Goal: Transaction & Acquisition: Obtain resource

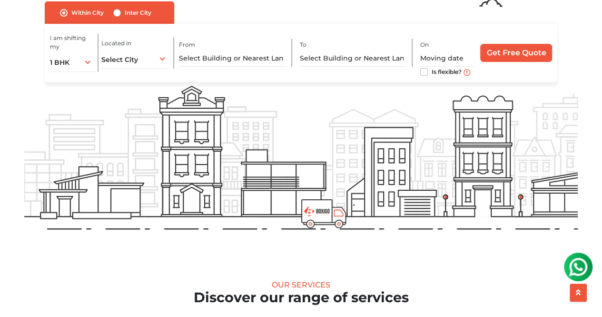
click at [140, 73] on div "I am shifting my 1 BHK 2 BHK 3 BHK 3 + BHK FEW ITEMS 1 BHK 1 BHK 2 BHK 3 BHK 3 …" at bounding box center [301, 53] width 513 height 58
click at [140, 62] on div "Select City Select City [GEOGRAPHIC_DATA] [GEOGRAPHIC_DATA] [GEOGRAPHIC_DATA] […" at bounding box center [135, 59] width 68 height 20
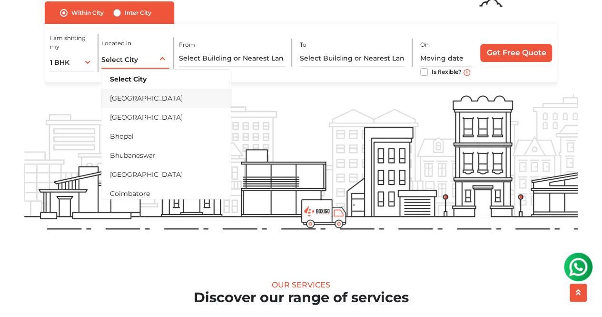
click at [151, 106] on li "[GEOGRAPHIC_DATA]" at bounding box center [166, 98] width 130 height 19
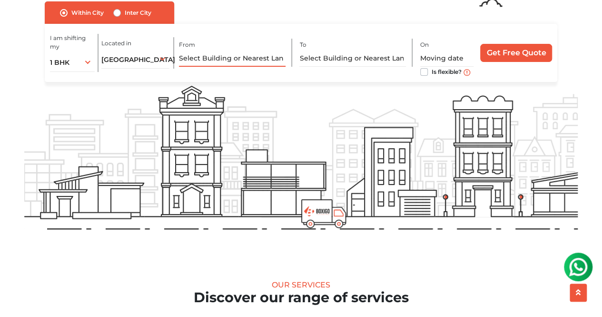
click at [250, 60] on input "text" at bounding box center [232, 58] width 106 height 17
click at [249, 66] on input "text" at bounding box center [232, 58] width 106 height 17
type input "z"
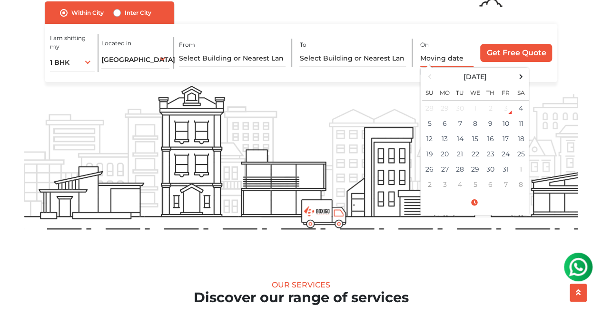
click at [463, 62] on input "text" at bounding box center [447, 58] width 54 height 17
click at [434, 128] on td "5" at bounding box center [429, 123] width 15 height 15
type input "[DATE] 12:00 AM"
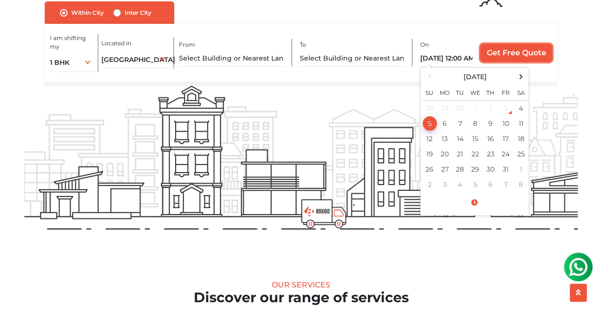
click at [523, 59] on input "Get Free Quote" at bounding box center [516, 53] width 72 height 18
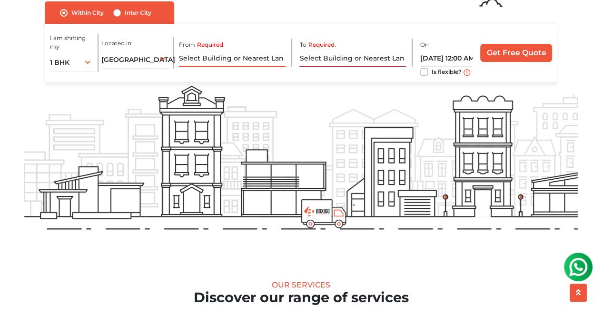
click at [254, 64] on input "Required." at bounding box center [232, 58] width 106 height 17
type input "z"
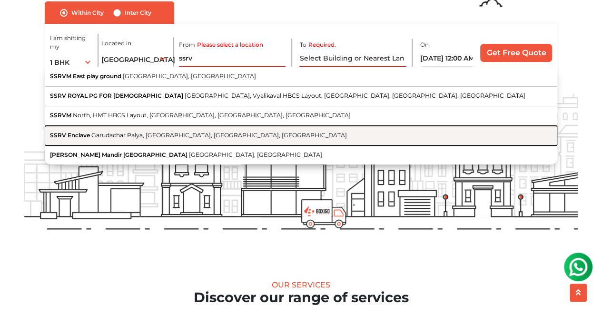
click at [244, 145] on button "SSRV Enclave Garudachar Palya, [GEOGRAPHIC_DATA], [GEOGRAPHIC_DATA], [GEOGRAPHI…" at bounding box center [301, 136] width 513 height 20
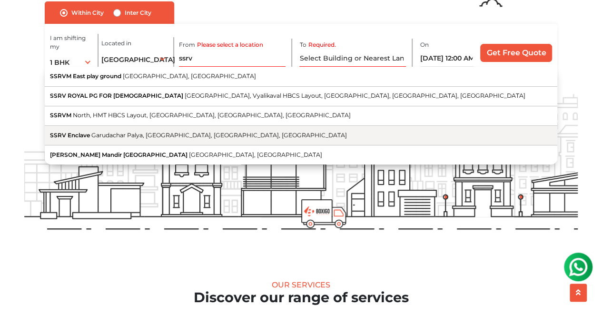
type input "SSRV Enclave, Garudachar Palya, [GEOGRAPHIC_DATA], [GEOGRAPHIC_DATA], [GEOGRAPH…"
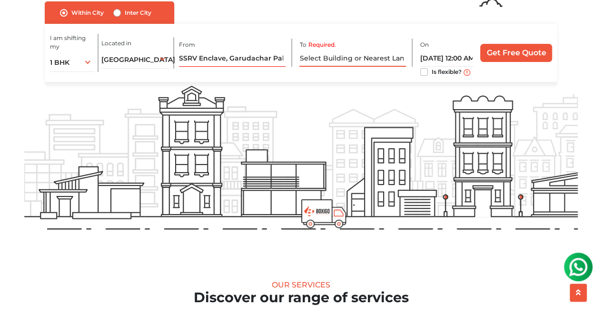
click at [362, 66] on input "Required." at bounding box center [352, 58] width 106 height 17
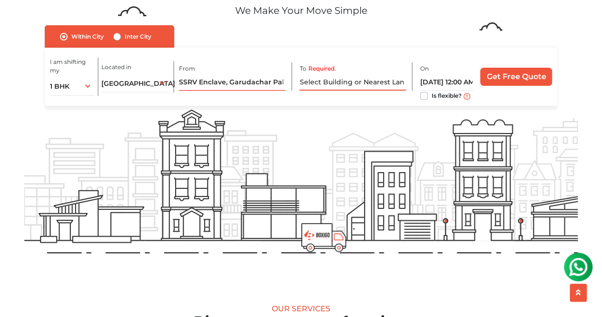
scroll to position [72, 0]
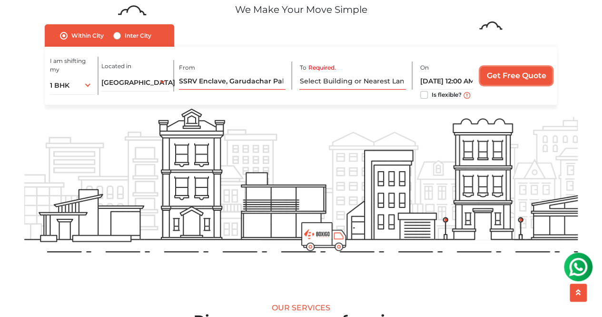
click at [505, 73] on input "Get Free Quote" at bounding box center [516, 76] width 72 height 18
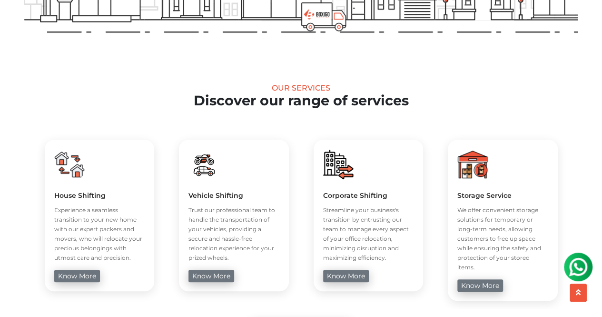
scroll to position [350, 0]
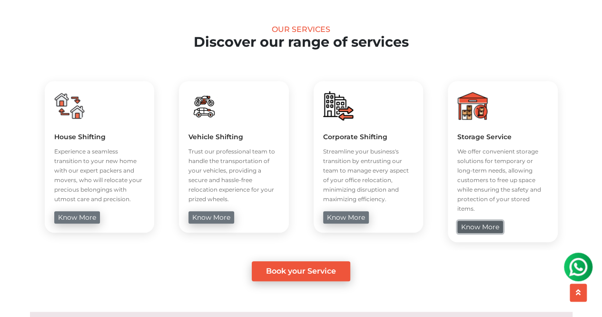
click at [479, 222] on link "know more" at bounding box center [481, 226] width 46 height 12
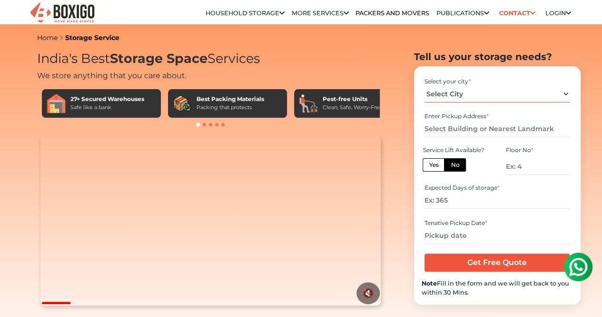
click at [519, 102] on select "Select City Bangalore Bengaluru Bhopal Bhubaneswar Chennai Coimbatore Cuttack D…" at bounding box center [497, 94] width 145 height 17
select select "[GEOGRAPHIC_DATA]"
click at [425, 89] on select "Select City Bangalore Bengaluru Bhopal Bhubaneswar Chennai Coimbatore Cuttack D…" at bounding box center [497, 94] width 145 height 17
click at [493, 137] on input "text" at bounding box center [497, 128] width 145 height 17
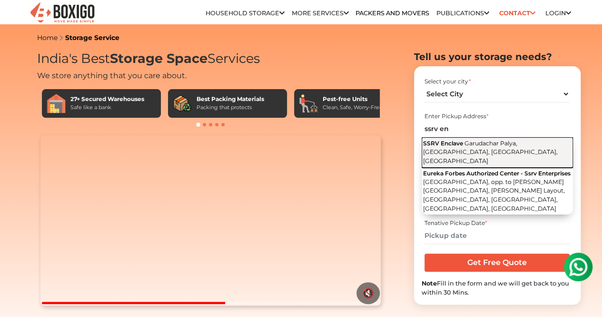
click at [484, 156] on span "Garudachar Palya, [GEOGRAPHIC_DATA], [GEOGRAPHIC_DATA], [GEOGRAPHIC_DATA]" at bounding box center [490, 152] width 135 height 25
type input "SSRV Enclave, Garudachar Palya, [GEOGRAPHIC_DATA], [GEOGRAPHIC_DATA], [GEOGRAPH…"
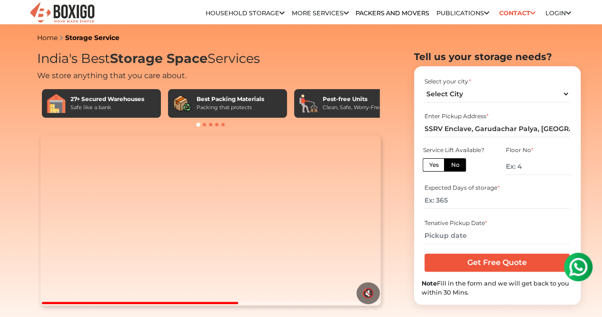
click at [434, 170] on label "Yes" at bounding box center [434, 164] width 22 height 13
click at [434, 167] on input "Yes" at bounding box center [432, 163] width 6 height 6
radio input "true"
click at [450, 208] on input "number" at bounding box center [497, 200] width 145 height 17
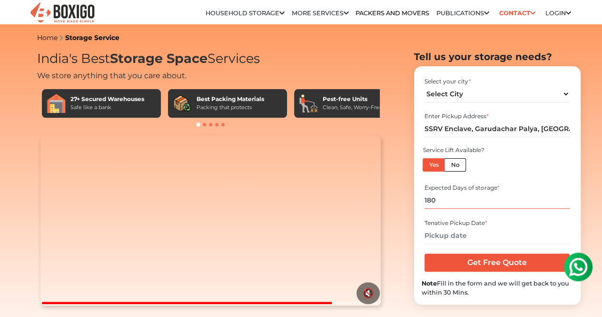
type input "180"
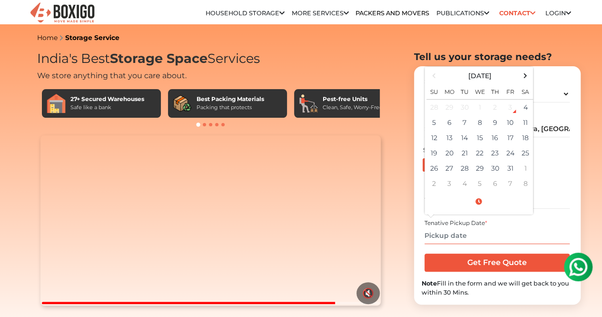
click at [459, 239] on input "text" at bounding box center [497, 235] width 145 height 17
click at [438, 126] on td "5" at bounding box center [434, 122] width 15 height 15
type input "[DATE] 12:00 AM"
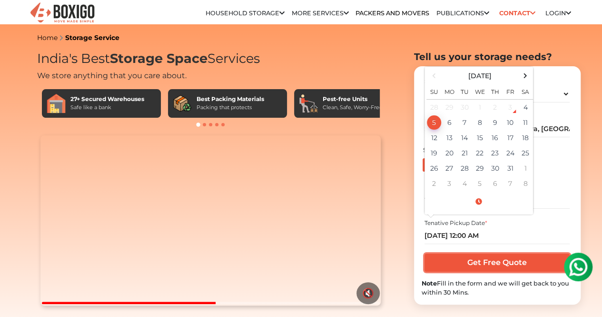
click at [483, 266] on input "Get Free Quote" at bounding box center [497, 262] width 145 height 18
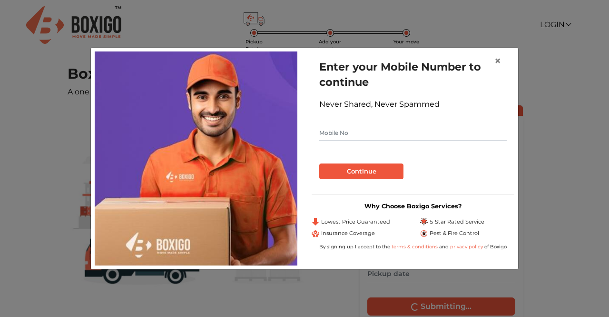
click at [438, 137] on input "text" at bounding box center [413, 132] width 188 height 15
type input "7568333353"
click at [389, 174] on button "Continue" at bounding box center [361, 171] width 84 height 16
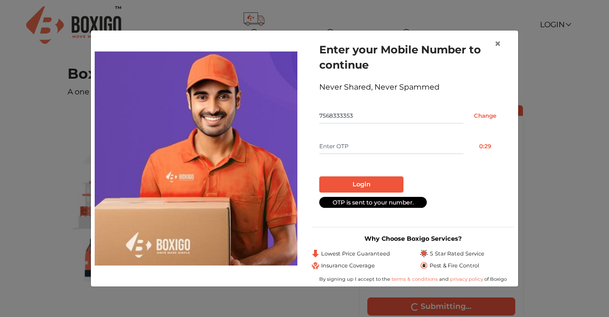
click at [377, 147] on input "text" at bounding box center [391, 146] width 144 height 15
type input "3940"
click at [370, 184] on button "Login" at bounding box center [361, 184] width 84 height 16
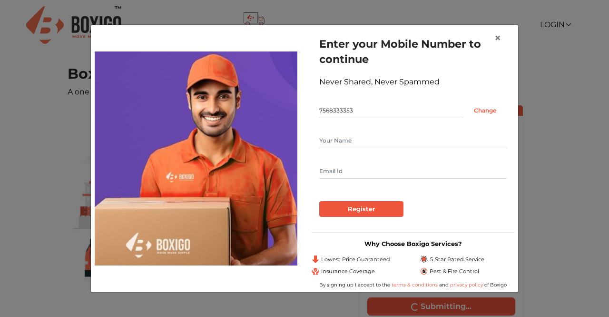
click at [362, 173] on input "text" at bounding box center [413, 170] width 188 height 15
type input "Shubhamsurana1300@gmail.com"
click at [364, 216] on input "Register" at bounding box center [361, 209] width 84 height 16
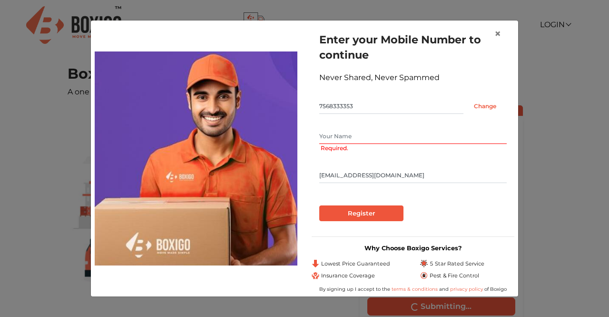
click at [351, 136] on input "text" at bounding box center [413, 136] width 188 height 15
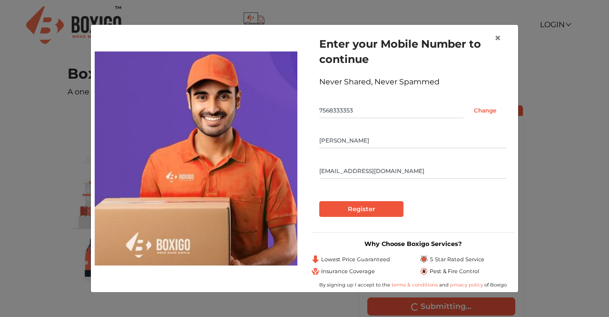
type input "Shubham Surana"
click at [352, 203] on input "Register" at bounding box center [361, 209] width 84 height 16
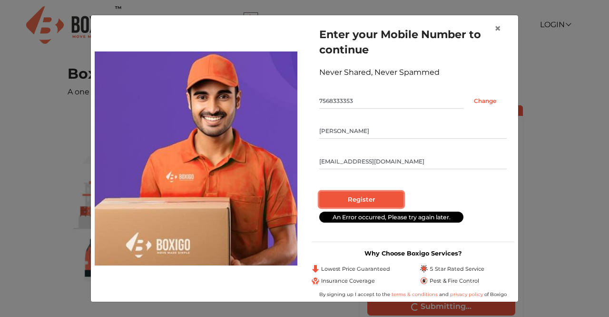
click at [358, 199] on input "Register" at bounding box center [361, 199] width 84 height 16
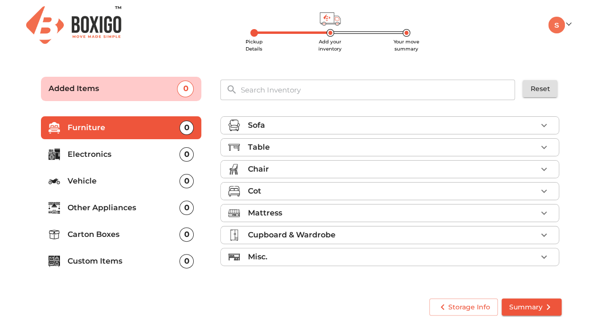
click at [304, 148] on div "Table" at bounding box center [392, 146] width 289 height 11
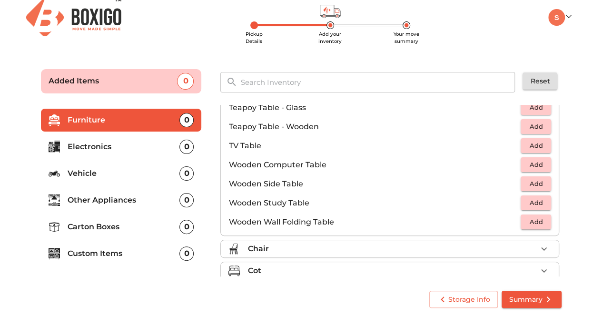
scroll to position [567, 0]
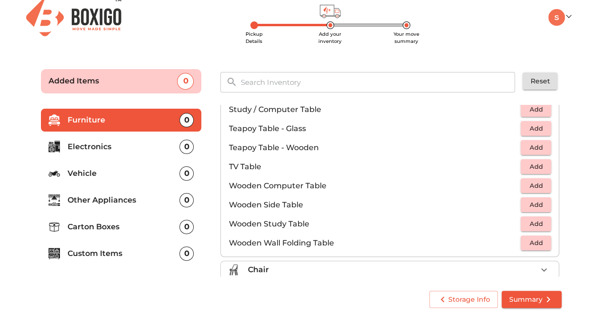
click at [397, 56] on div "Added Items 0 ​ Reset" at bounding box center [301, 78] width 540 height 45
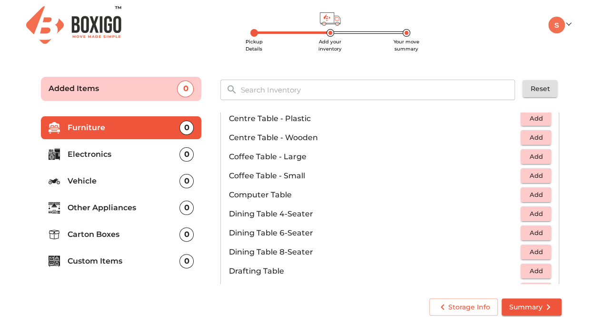
scroll to position [0, 0]
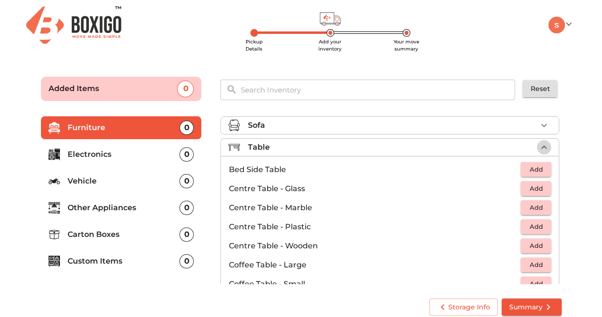
click at [543, 144] on icon "button" at bounding box center [544, 146] width 11 height 11
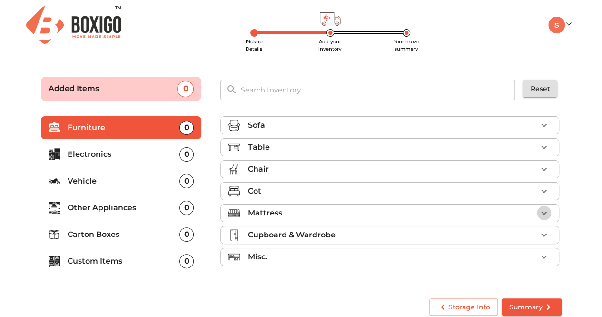
click at [549, 212] on icon "button" at bounding box center [544, 212] width 11 height 11
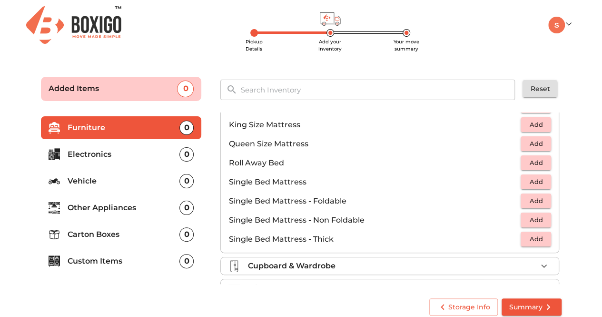
scroll to position [186, 0]
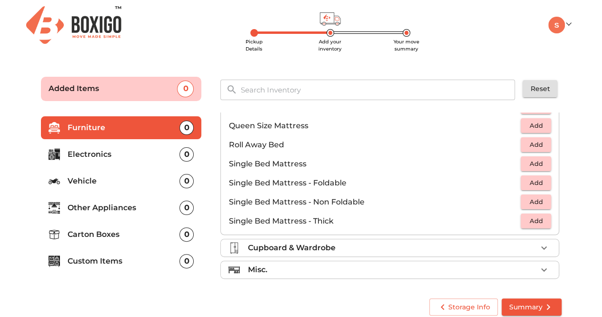
click at [534, 178] on span "Add" at bounding box center [536, 182] width 21 height 11
click at [539, 179] on icon "button" at bounding box center [544, 182] width 11 height 11
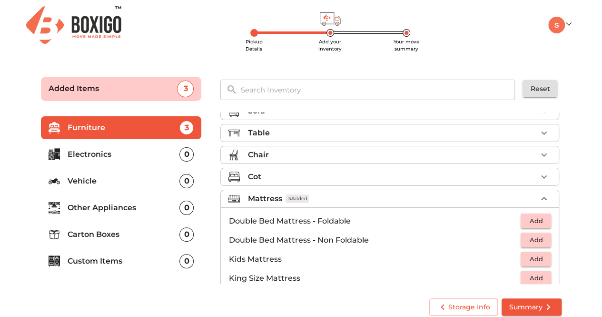
scroll to position [0, 0]
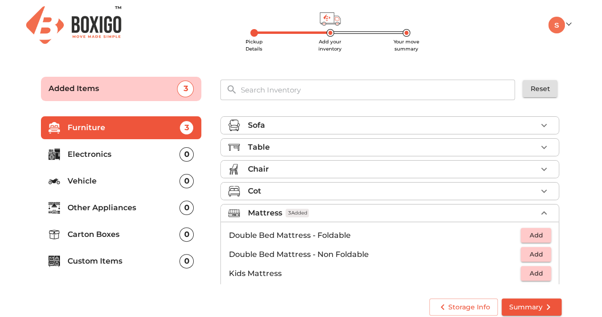
click at [531, 165] on div "Chair" at bounding box center [392, 168] width 289 height 11
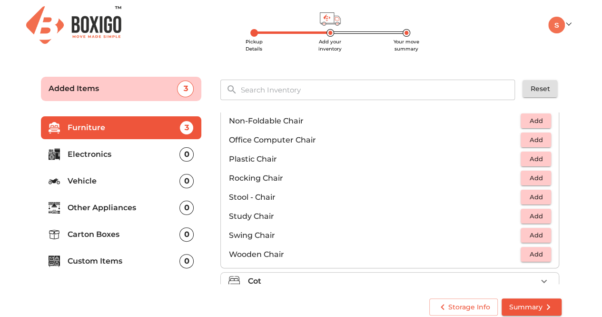
scroll to position [333, 0]
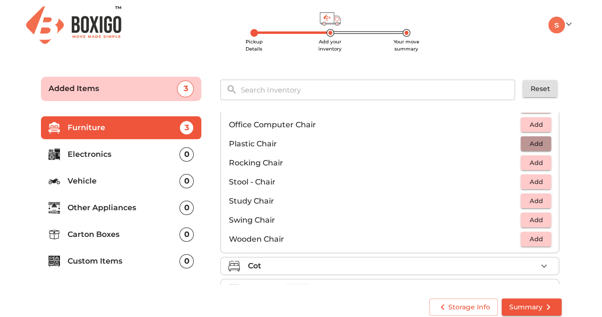
click at [542, 140] on button "Add" at bounding box center [536, 143] width 30 height 15
click at [542, 140] on icon "button" at bounding box center [544, 143] width 11 height 11
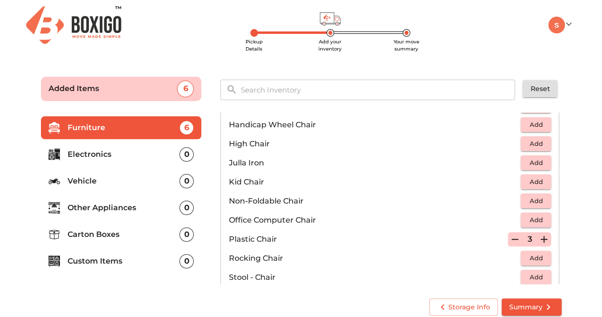
scroll to position [286, 0]
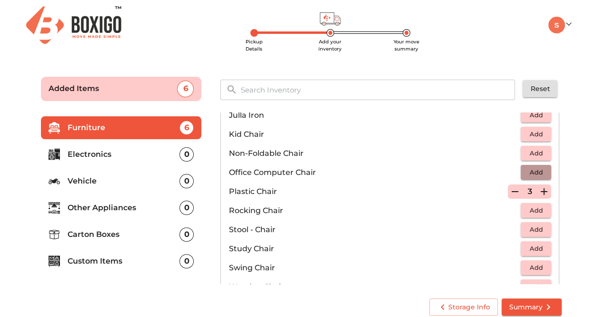
click at [533, 168] on span "Add" at bounding box center [536, 172] width 21 height 11
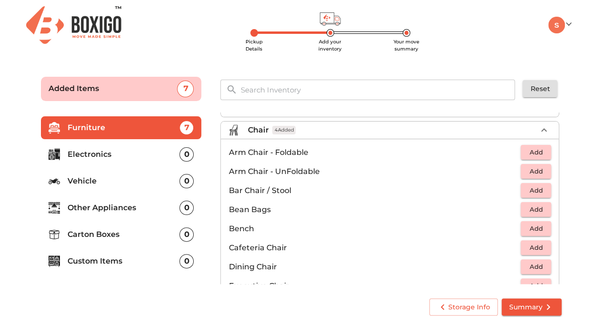
scroll to position [0, 0]
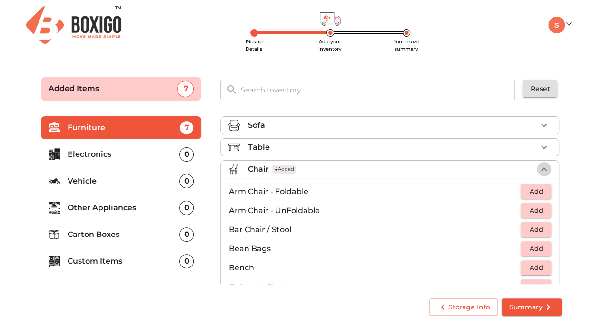
click at [537, 167] on button "button" at bounding box center [544, 169] width 14 height 14
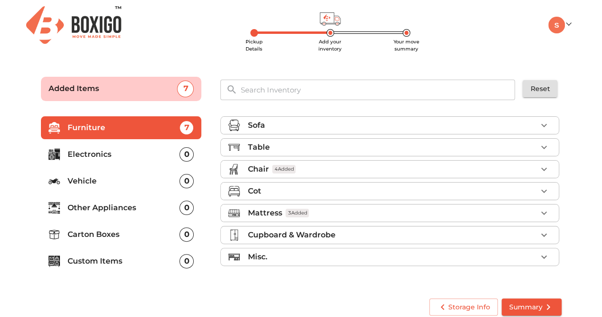
click at [135, 207] on p "Other Appliances" at bounding box center [124, 207] width 112 height 11
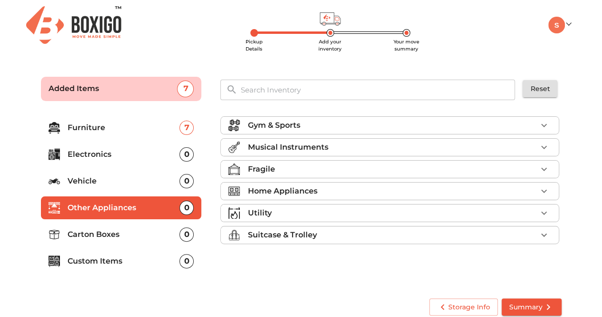
click at [278, 187] on p "Home Appliances" at bounding box center [283, 190] width 70 height 11
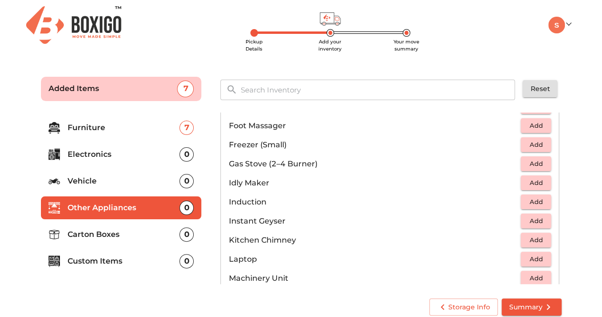
scroll to position [326, 0]
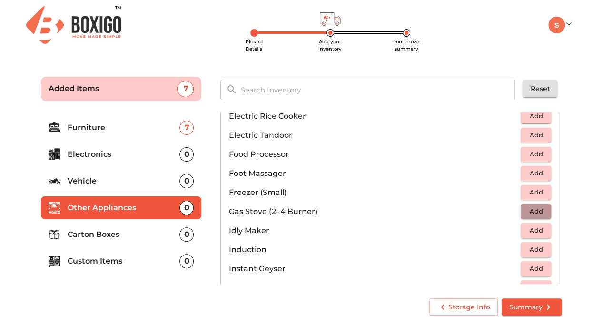
click at [527, 207] on span "Add" at bounding box center [536, 211] width 21 height 11
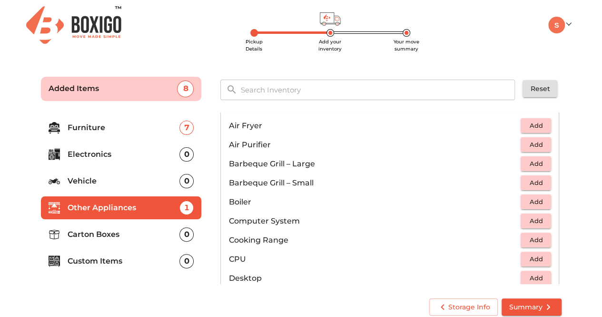
scroll to position [40, 0]
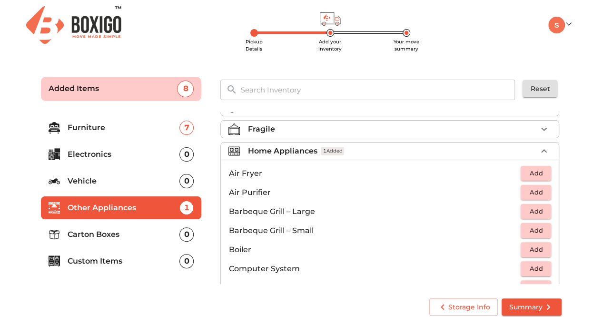
click at [159, 232] on p "Carton Boxes" at bounding box center [124, 234] width 112 height 11
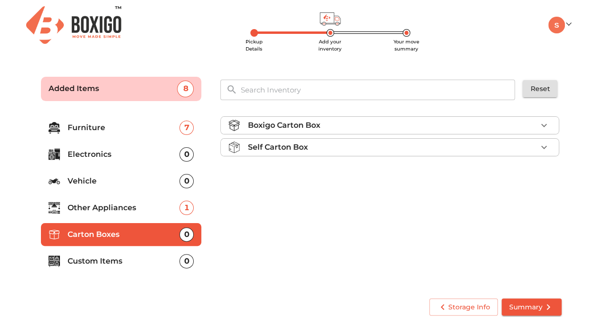
click at [141, 260] on p "Custom Items" at bounding box center [124, 260] width 112 height 11
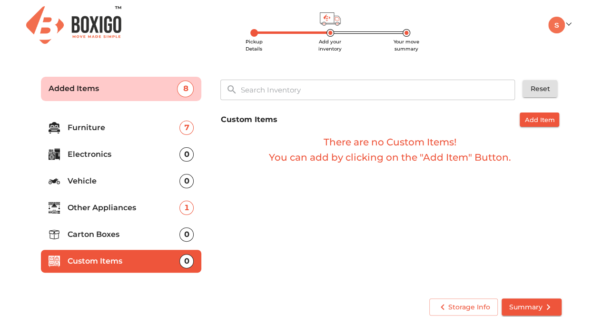
click at [139, 238] on p "Carton Boxes" at bounding box center [124, 234] width 112 height 11
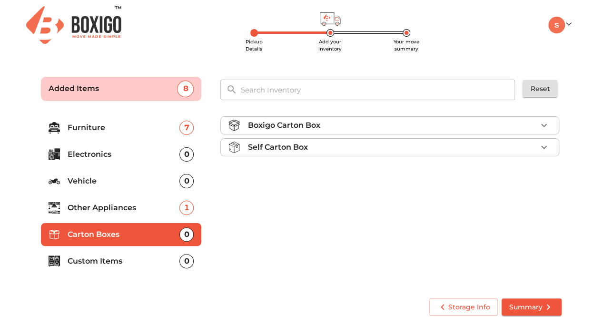
click at [428, 145] on div "Self Carton Box" at bounding box center [392, 146] width 289 height 11
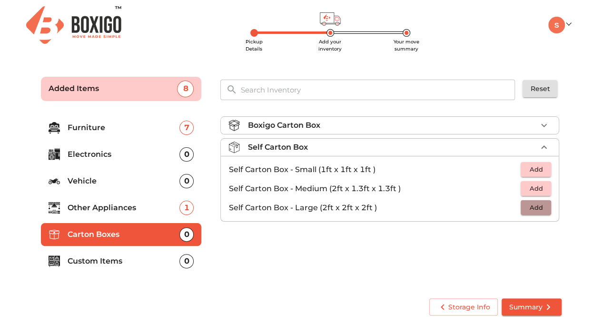
click at [538, 205] on span "Add" at bounding box center [536, 207] width 21 height 11
click at [543, 204] on icon "button" at bounding box center [544, 207] width 11 height 11
click at [534, 188] on span "Add" at bounding box center [536, 188] width 21 height 11
click at [542, 187] on icon "button" at bounding box center [544, 188] width 11 height 11
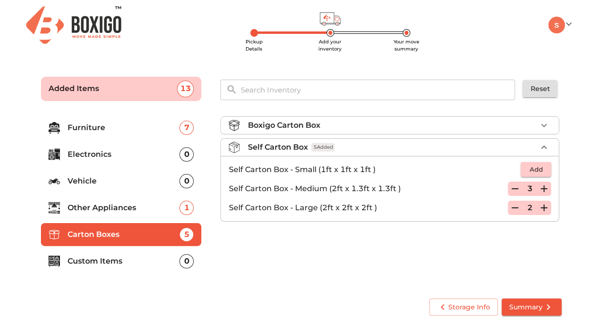
click at [542, 187] on icon "button" at bounding box center [544, 188] width 11 height 11
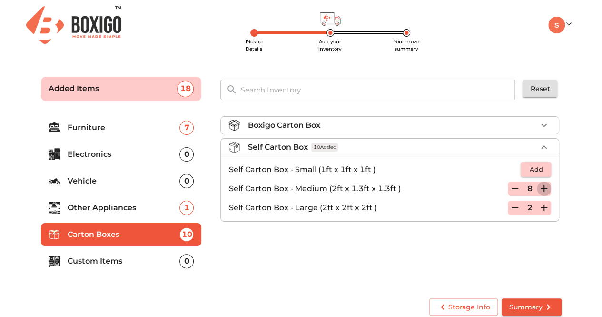
click at [542, 187] on icon "button" at bounding box center [544, 188] width 11 height 11
click at [514, 186] on icon "button" at bounding box center [514, 188] width 11 height 11
click at [299, 244] on div "Boxigo Carton Box Self Carton Box 9 Added Self Carton Box - Small (1ft x 1ft x …" at bounding box center [391, 199] width 349 height 180
click at [520, 304] on span "Summary" at bounding box center [531, 307] width 45 height 12
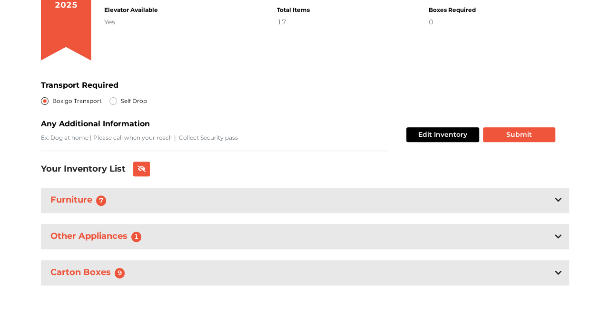
scroll to position [125, 0]
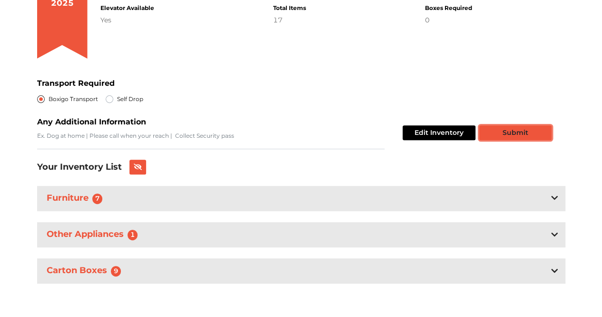
click at [508, 130] on button "Submit" at bounding box center [515, 132] width 72 height 15
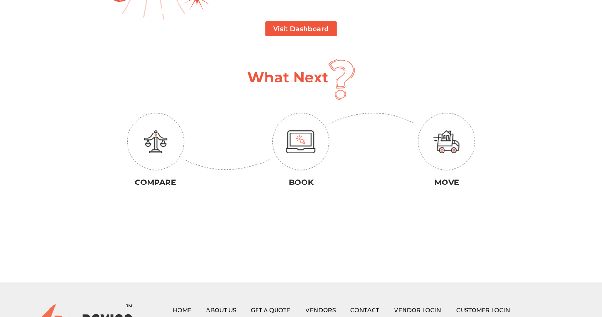
scroll to position [48, 0]
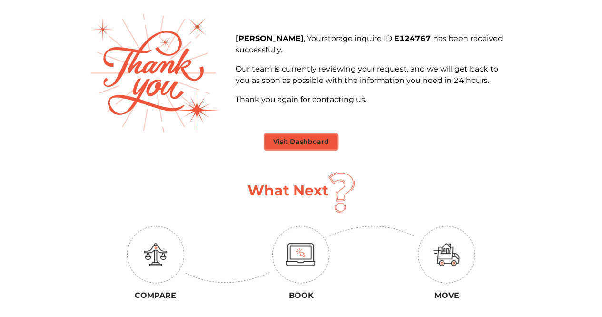
click at [308, 140] on button "Visit Dashboard" at bounding box center [301, 141] width 72 height 15
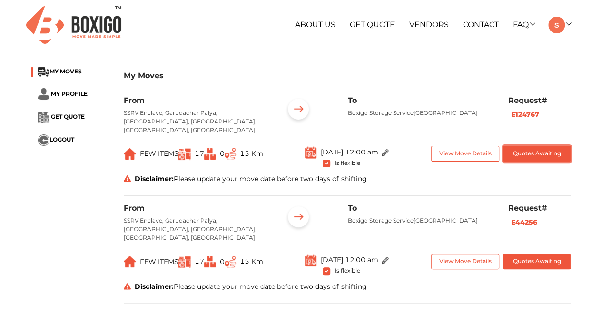
click at [524, 146] on button "Quotes Awaiting" at bounding box center [537, 154] width 68 height 16
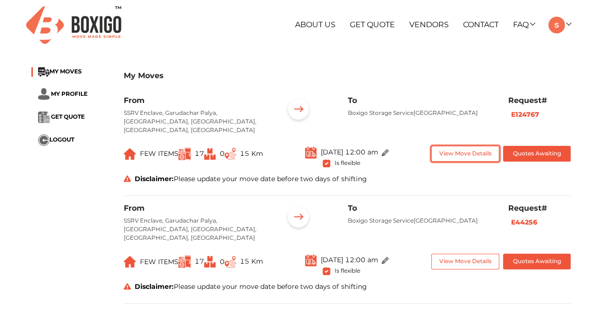
click at [477, 146] on button "View Move Details" at bounding box center [465, 154] width 68 height 16
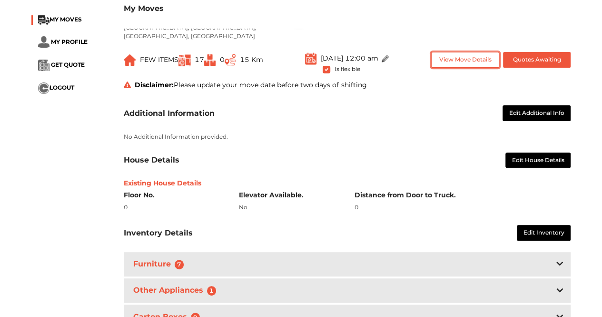
scroll to position [143, 0]
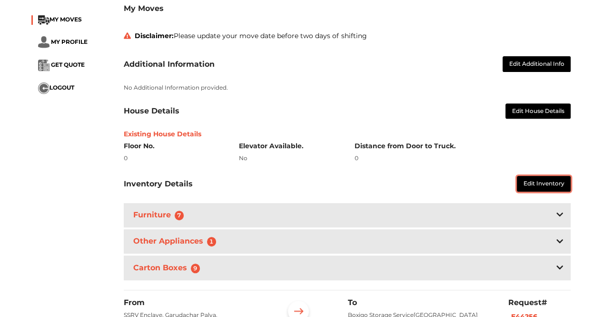
click at [553, 176] on button "Edit Inventory" at bounding box center [544, 184] width 54 height 16
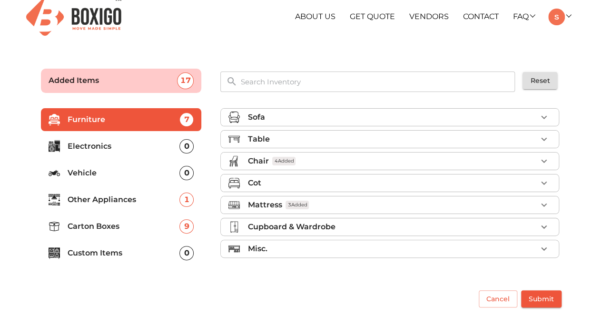
scroll to position [8, 0]
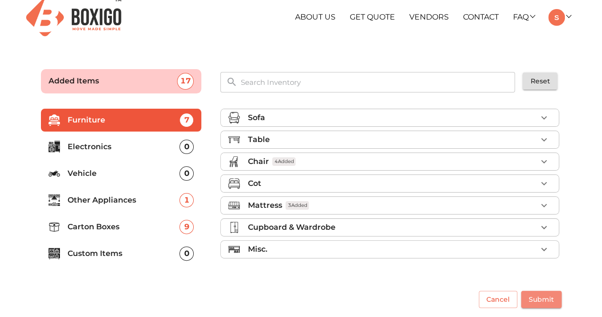
click at [539, 293] on span "Submit" at bounding box center [541, 299] width 25 height 12
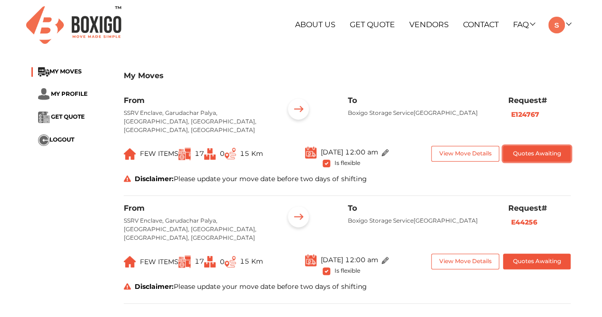
click at [527, 146] on button "Quotes Awaiting" at bounding box center [537, 154] width 68 height 16
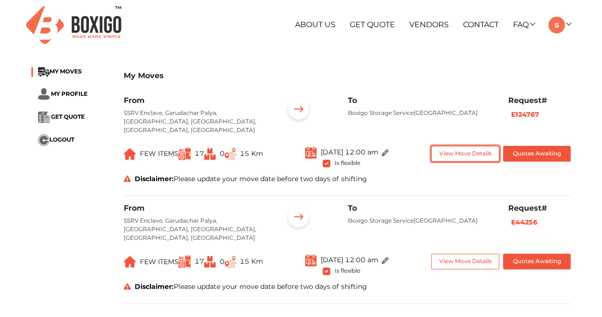
click at [470, 146] on button "View Move Details" at bounding box center [465, 154] width 68 height 16
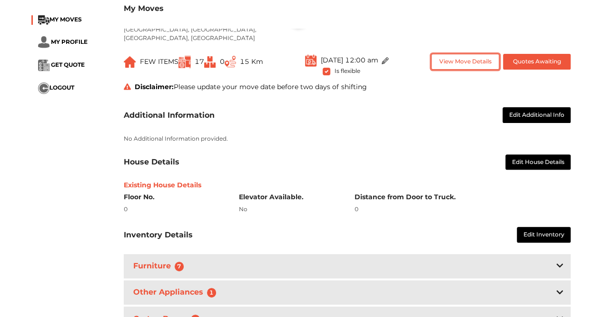
scroll to position [143, 0]
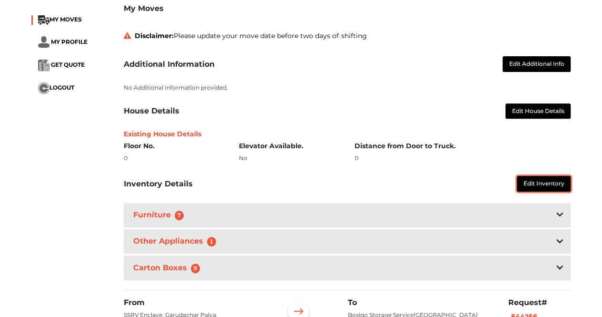
click at [544, 176] on button "Edit Inventory" at bounding box center [544, 184] width 54 height 16
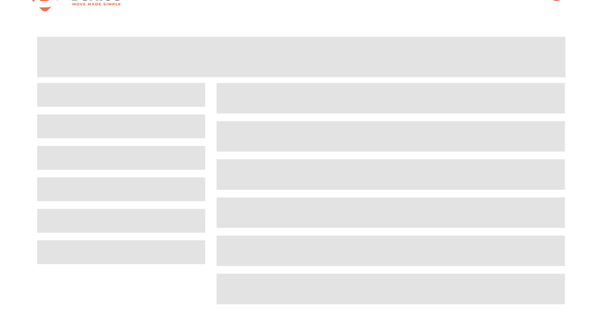
scroll to position [8, 0]
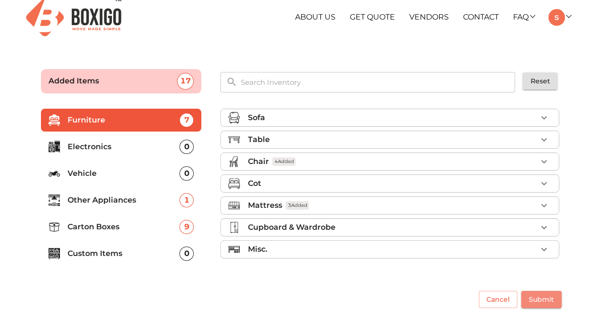
click at [538, 297] on span "Submit" at bounding box center [541, 299] width 25 height 12
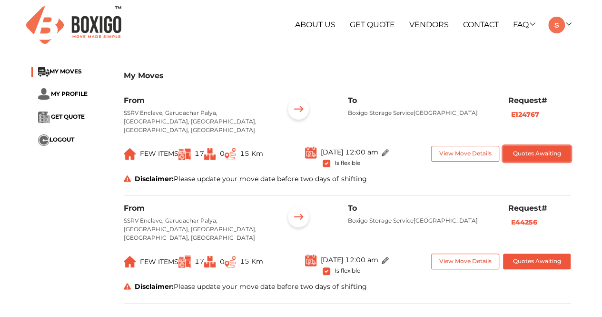
click at [530, 146] on button "Quotes Awaiting" at bounding box center [537, 154] width 68 height 16
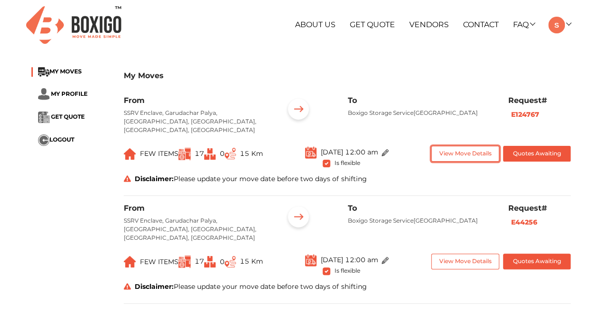
click at [477, 148] on button "View Move Details" at bounding box center [465, 154] width 68 height 16
